Goal: Find specific page/section: Find specific page/section

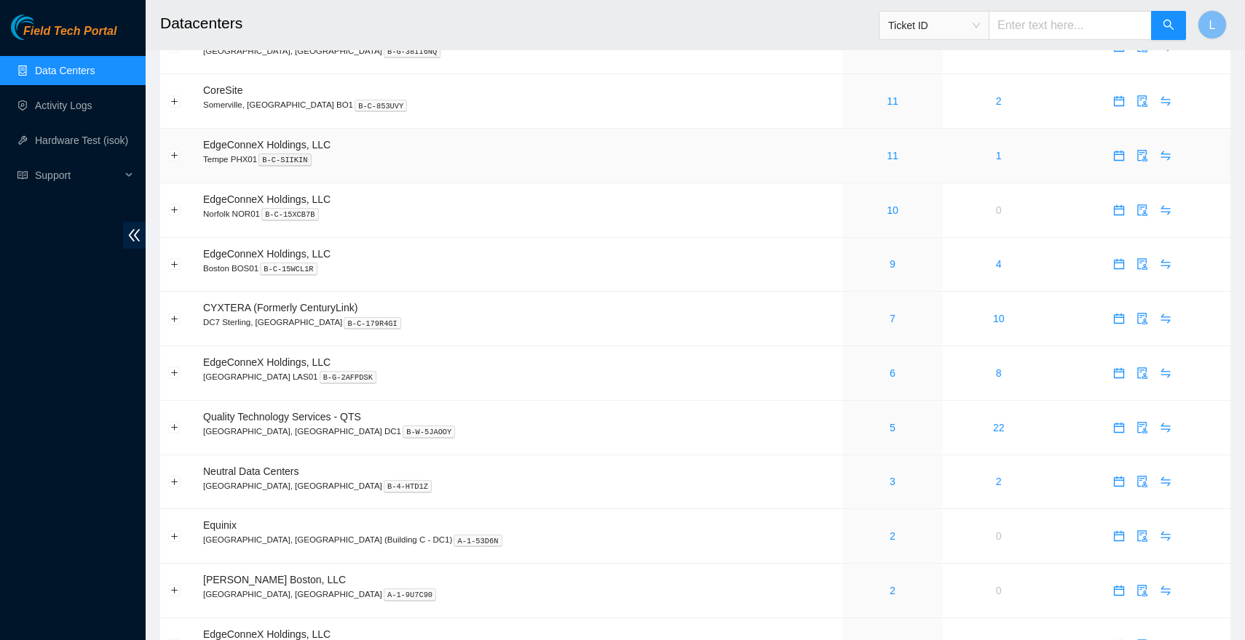
scroll to position [189, 0]
click at [889, 425] on link "5" at bounding box center [892, 426] width 6 height 12
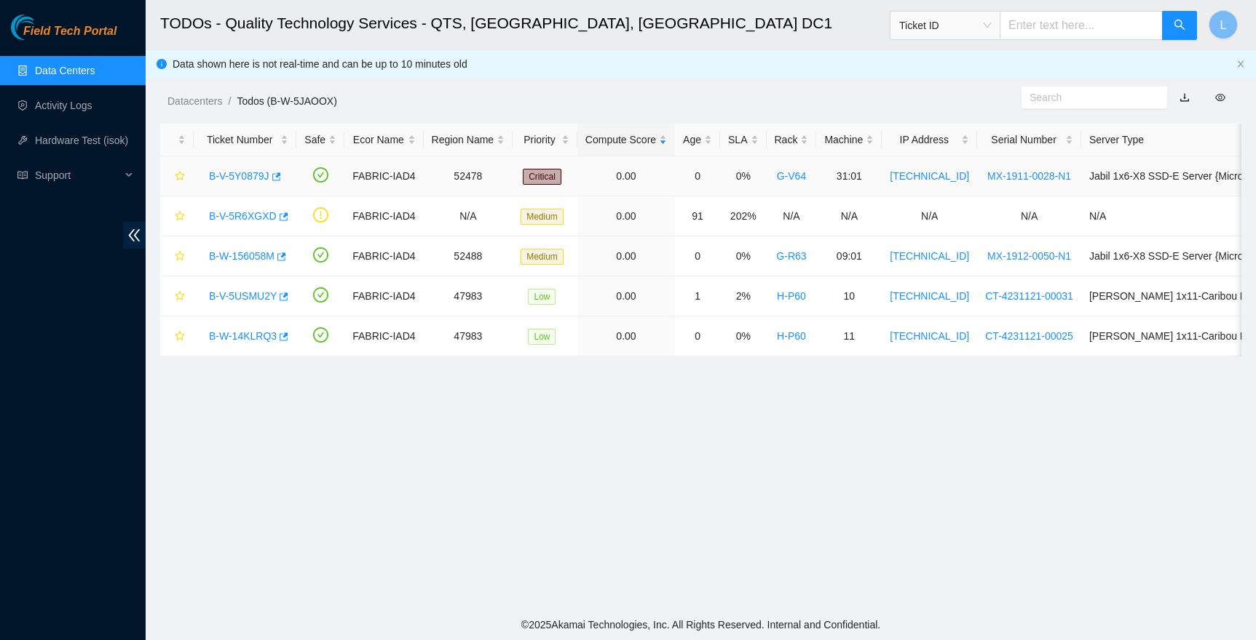
click at [260, 178] on link "B-V-5Y0879J" at bounding box center [239, 176] width 60 height 12
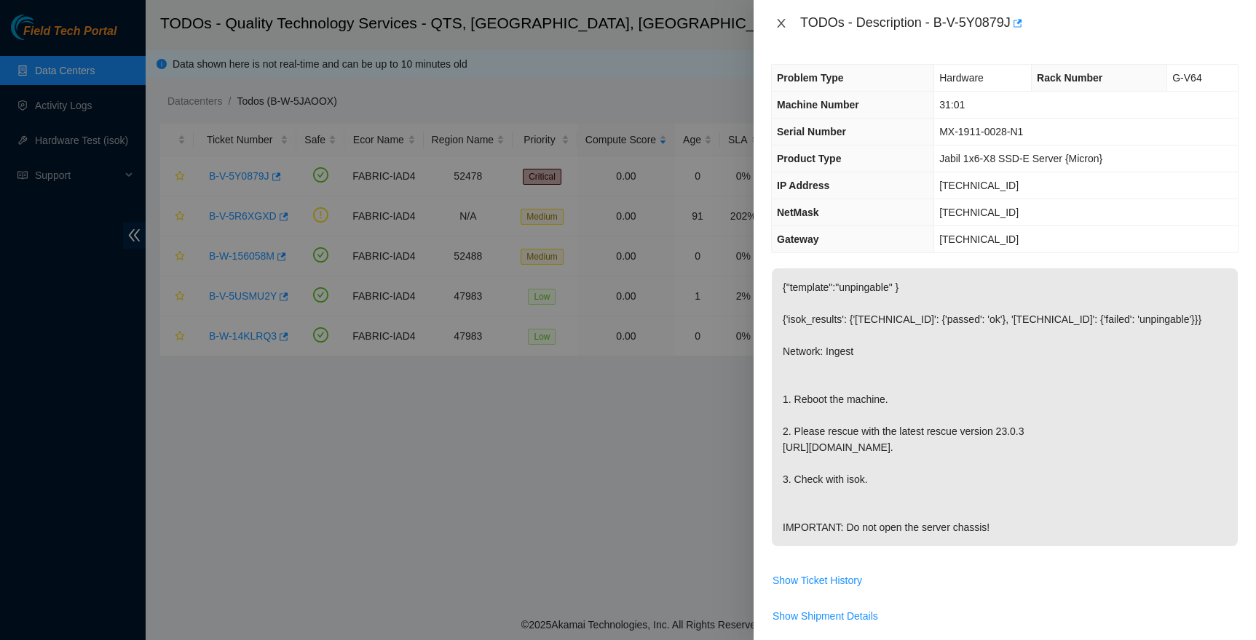
click at [783, 25] on icon "close" at bounding box center [781, 23] width 12 height 12
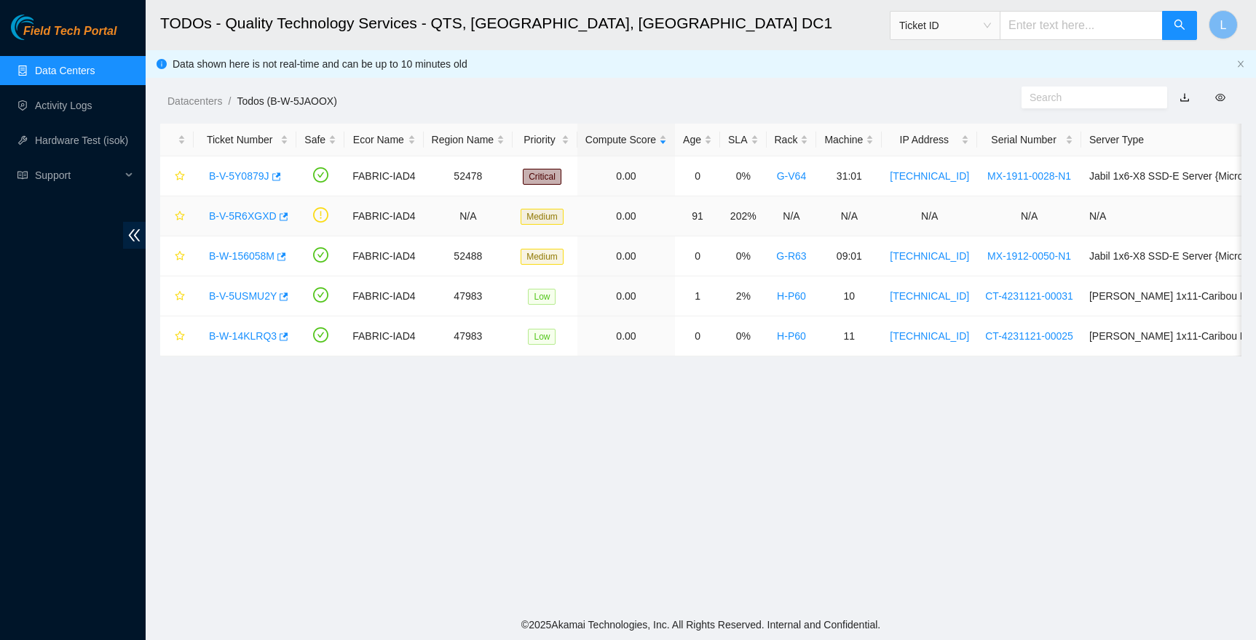
click at [254, 218] on link "B-V-5R6XGXD" at bounding box center [243, 216] width 68 height 12
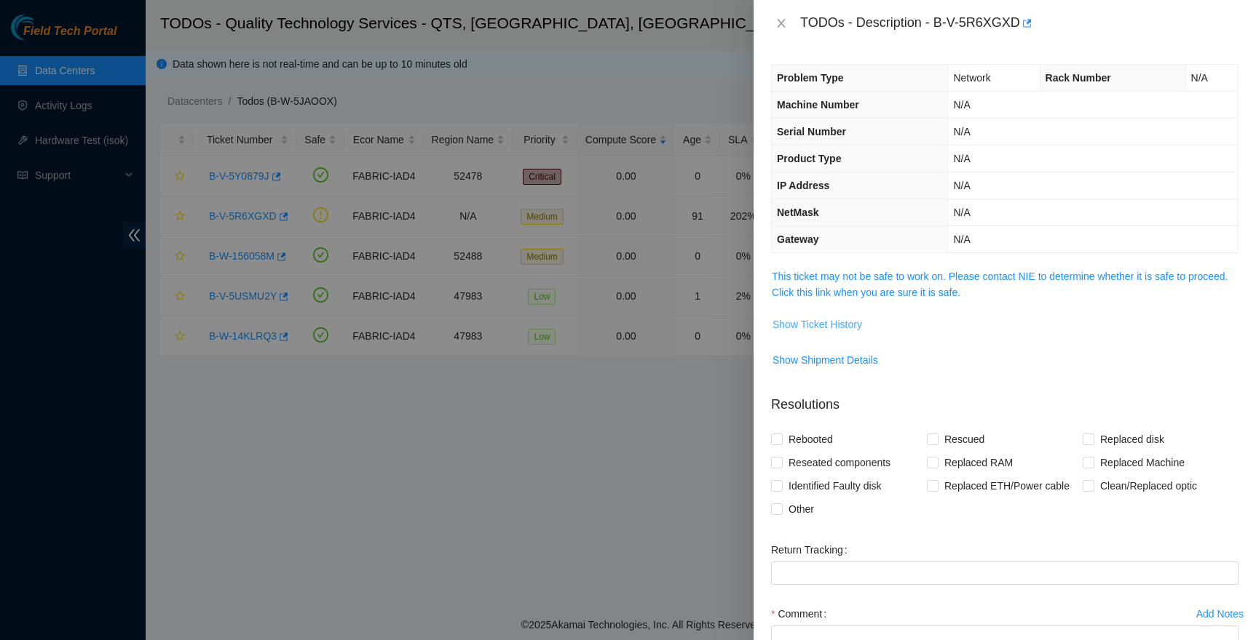
click at [842, 324] on span "Show Ticket History" at bounding box center [817, 325] width 90 height 16
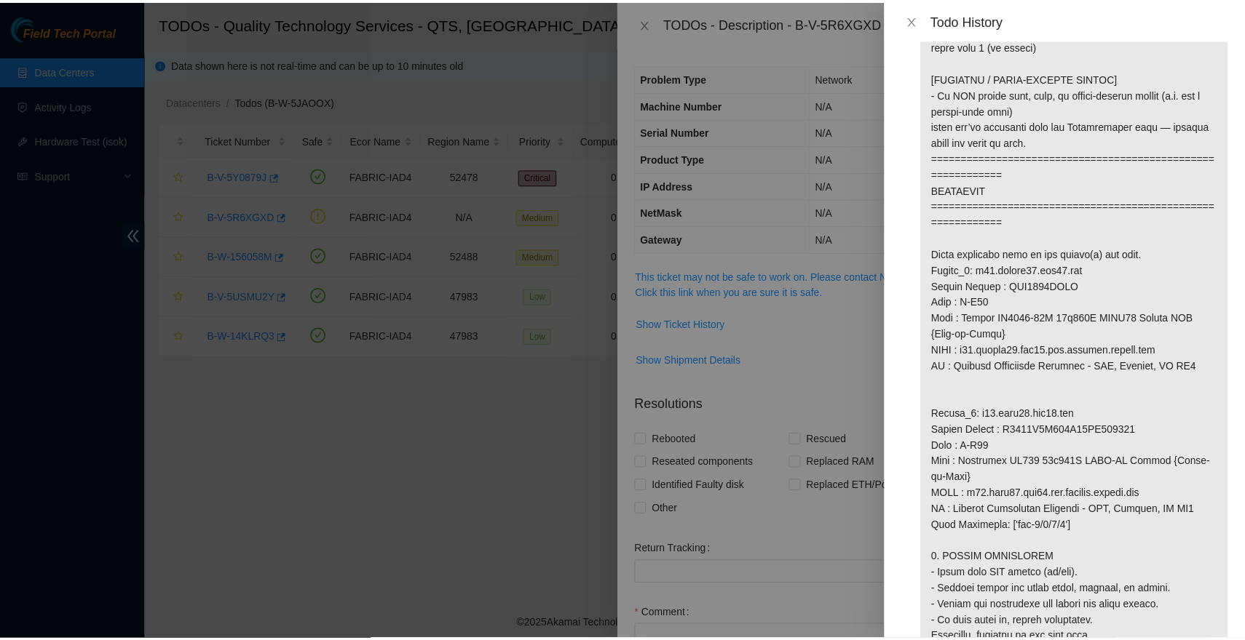
scroll to position [796, 0]
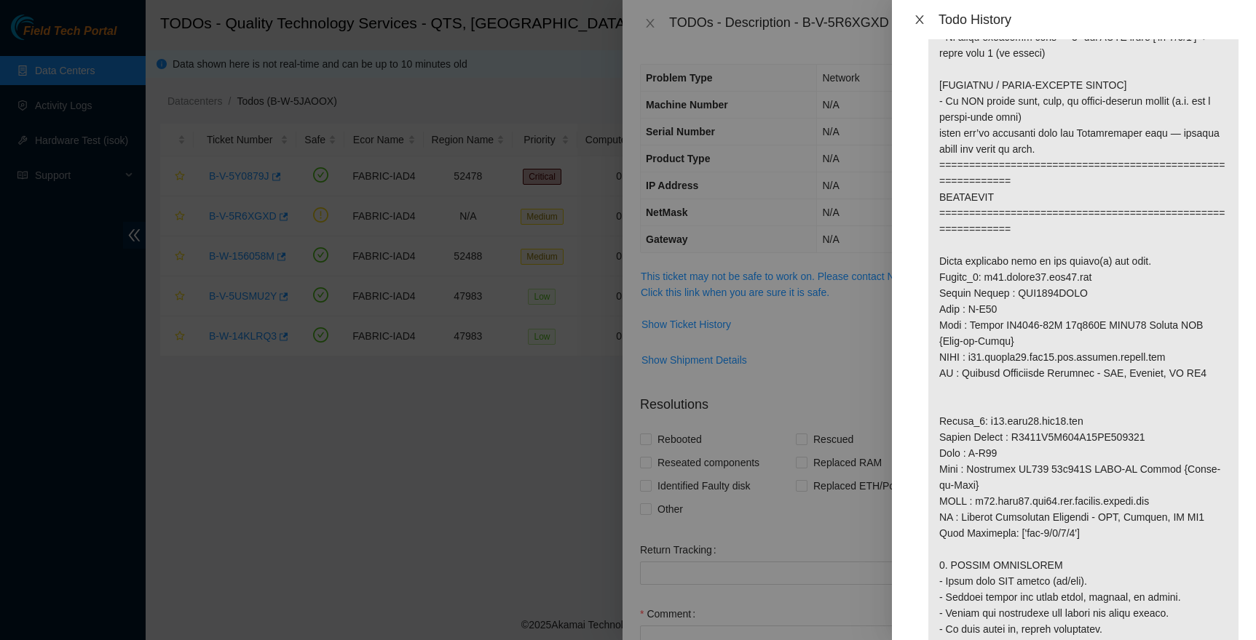
click at [921, 22] on icon "close" at bounding box center [919, 19] width 8 height 9
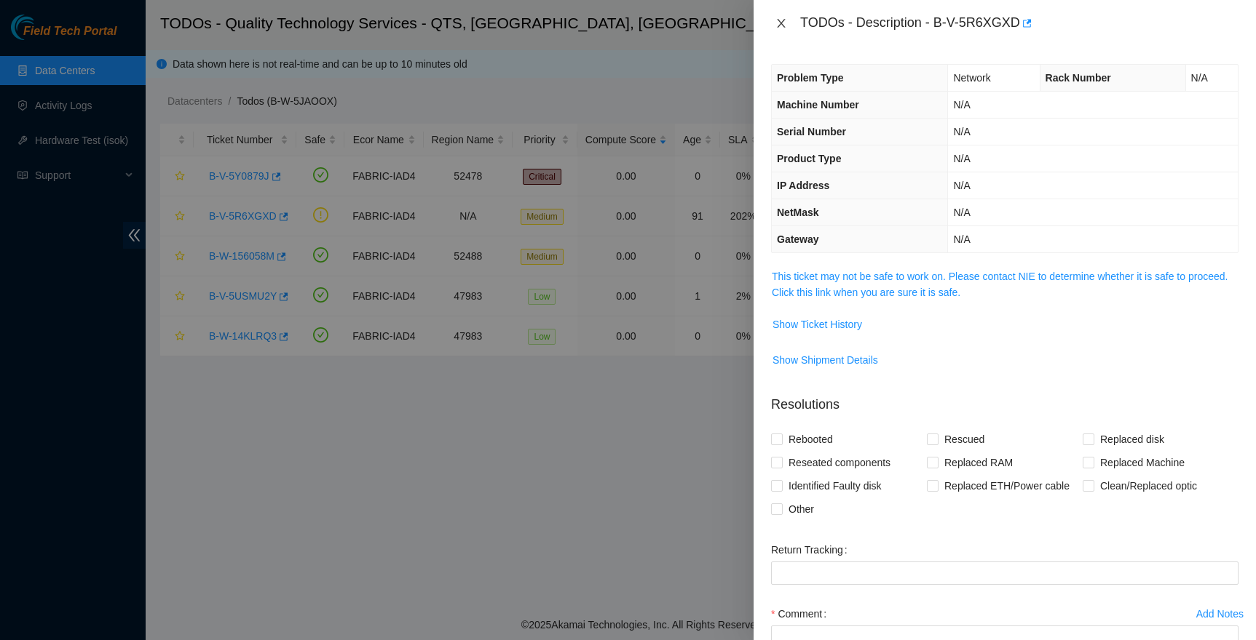
click at [780, 20] on icon "close" at bounding box center [781, 23] width 12 height 12
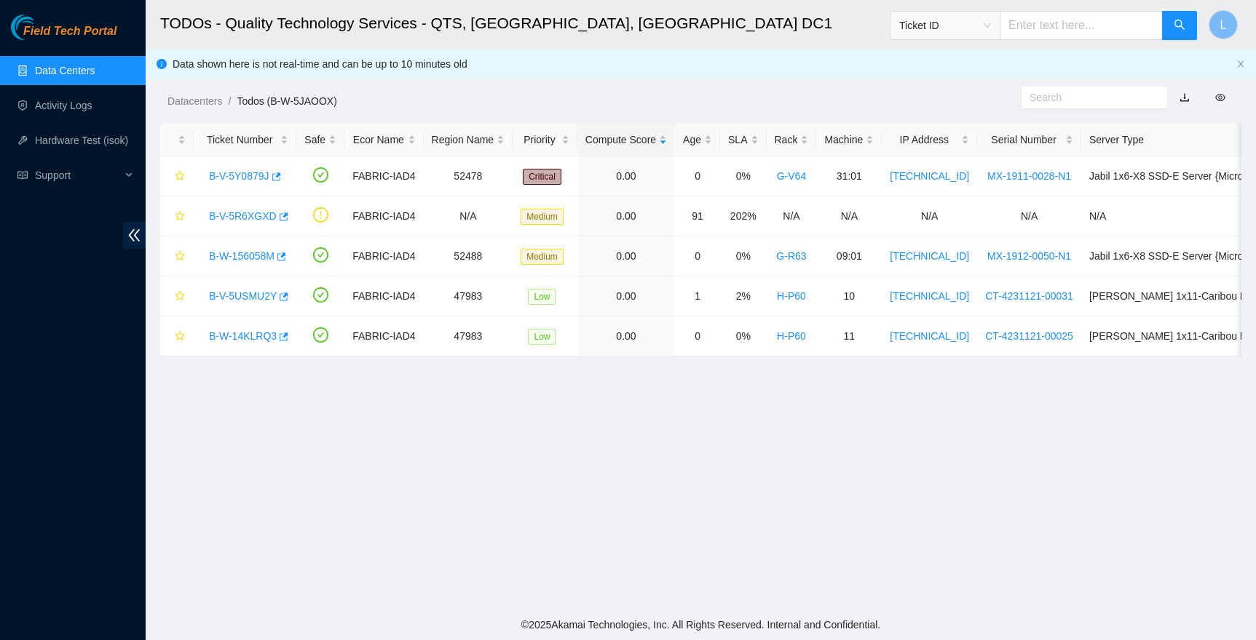
click at [47, 66] on link "Data Centers" at bounding box center [65, 71] width 60 height 12
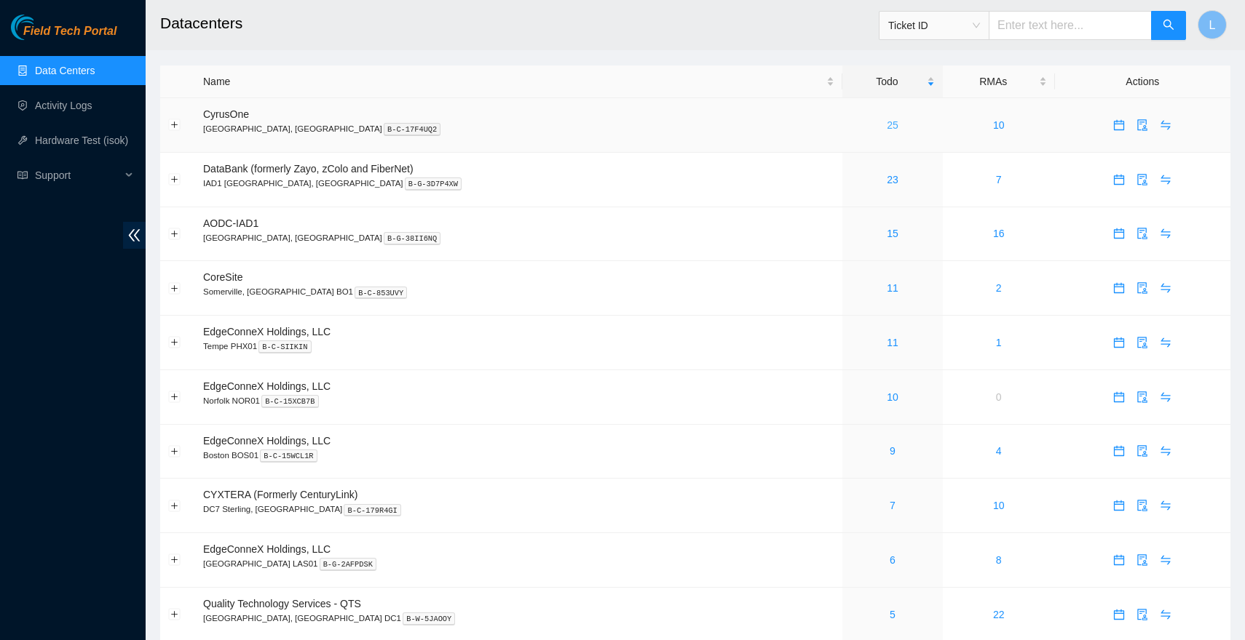
click at [886, 123] on link "25" at bounding box center [892, 125] width 12 height 12
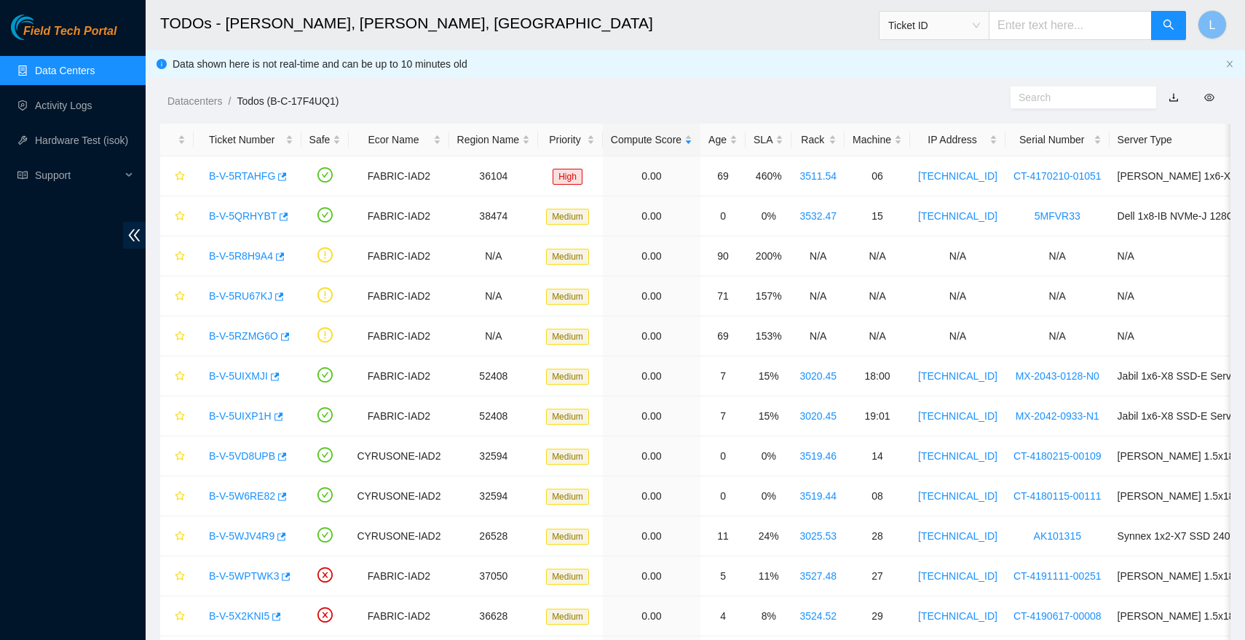
click at [57, 74] on link "Data Centers" at bounding box center [65, 71] width 60 height 12
